Goal: Task Accomplishment & Management: Use online tool/utility

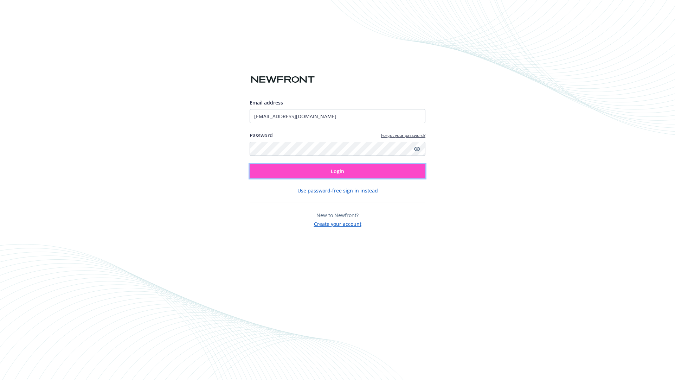
click at [338, 171] on span "Login" at bounding box center [337, 171] width 13 height 7
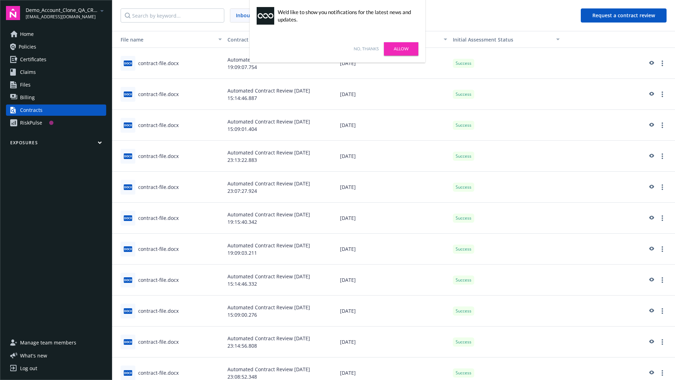
click at [366, 49] on link "No, thanks" at bounding box center [366, 49] width 25 height 6
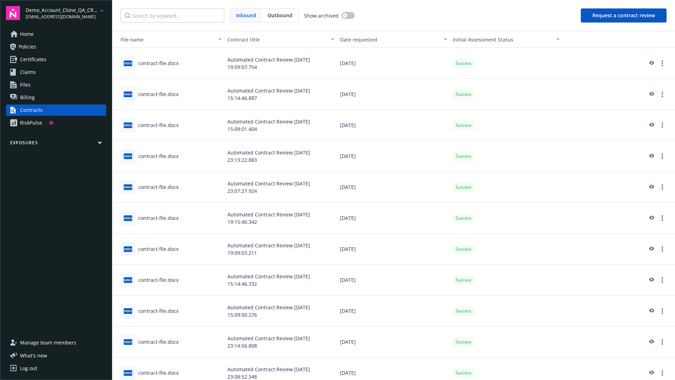
click at [624, 15] on button "Request a contract review" at bounding box center [624, 15] width 86 height 14
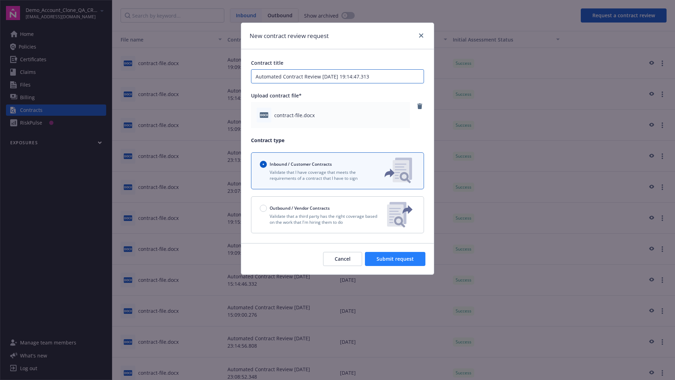
type input "Automated Contract Review [DATE] 19:14:47.313"
click at [396, 259] on span "Submit request" at bounding box center [395, 258] width 37 height 7
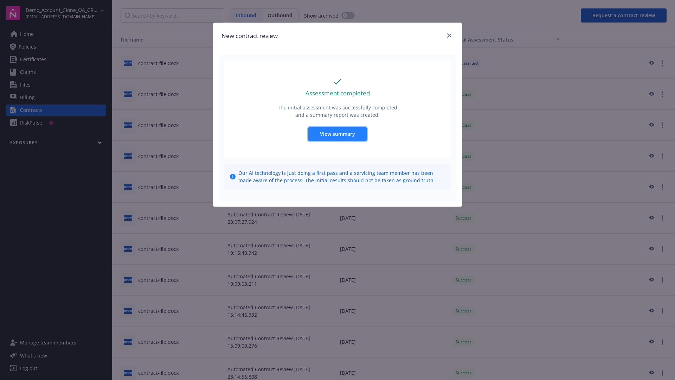
click at [337, 134] on span "View summary" at bounding box center [337, 134] width 35 height 7
